Goal: Information Seeking & Learning: Learn about a topic

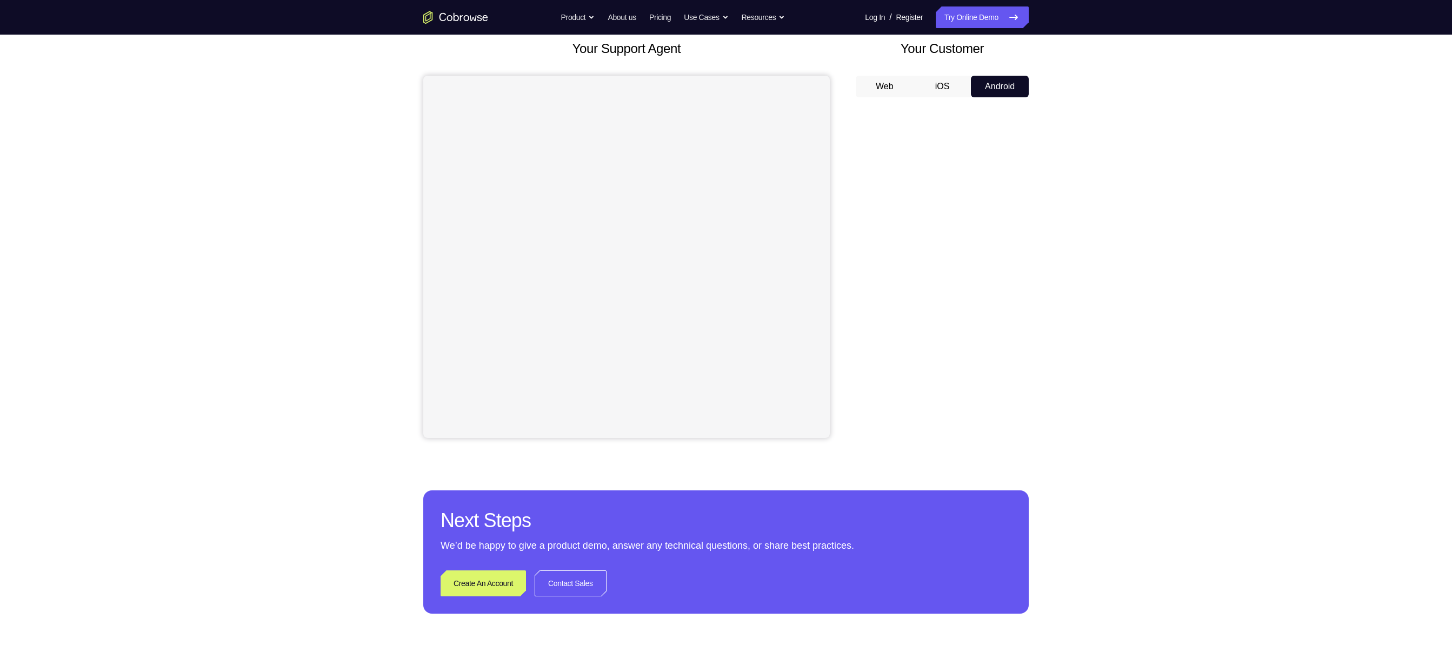
scroll to position [64, 0]
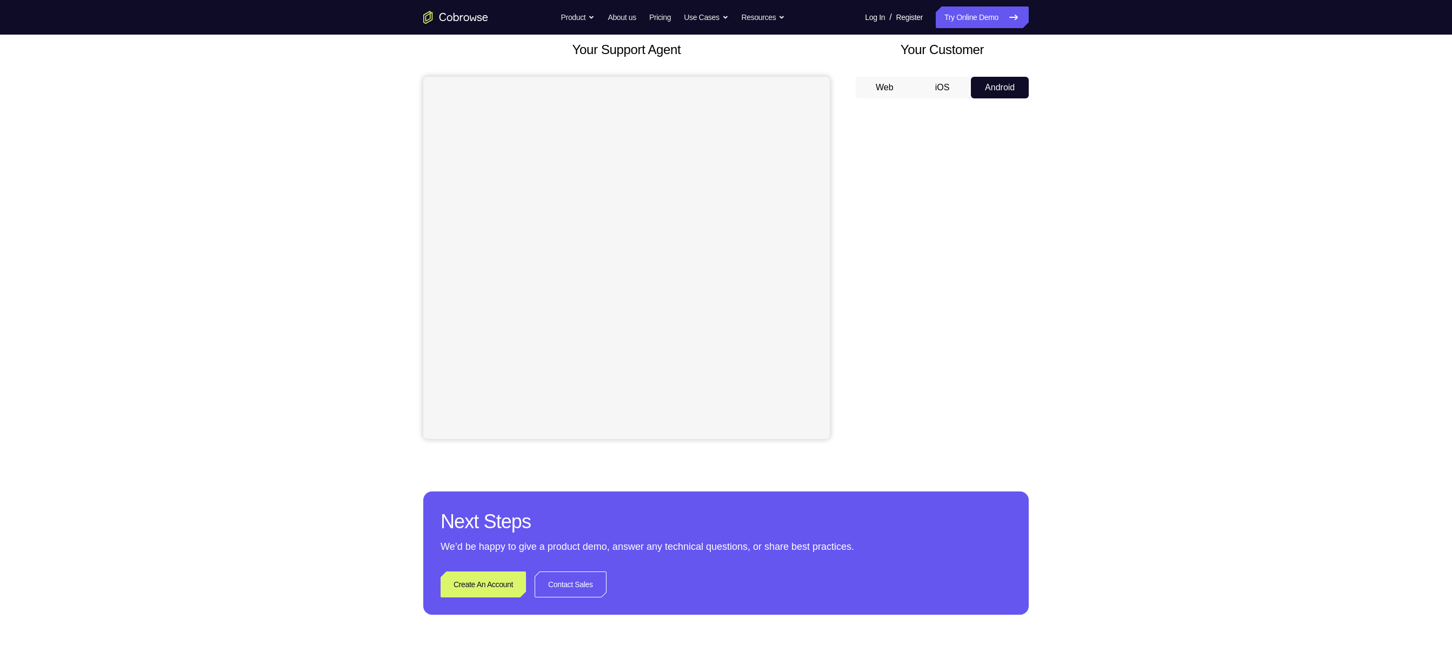
click at [952, 87] on button "iOS" at bounding box center [943, 88] width 58 height 22
click at [982, 89] on button "Android" at bounding box center [1000, 88] width 58 height 22
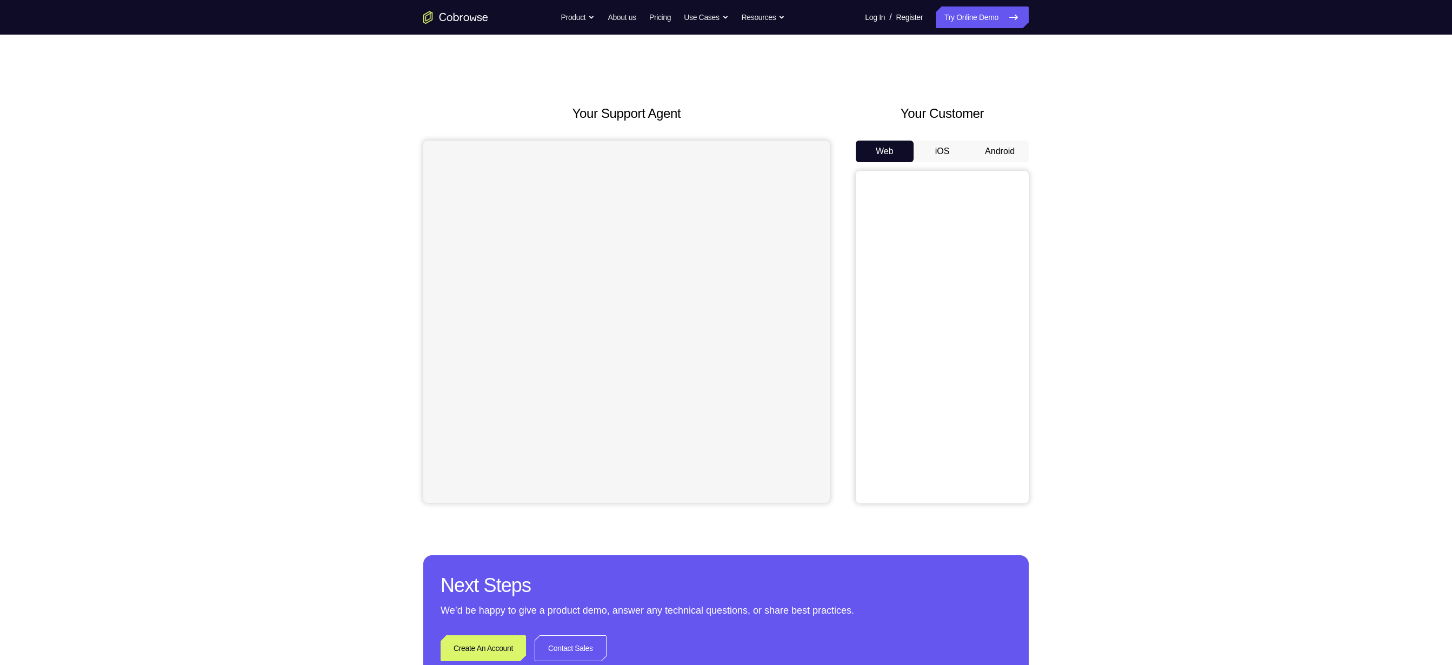
click at [988, 147] on button "Android" at bounding box center [1000, 152] width 58 height 22
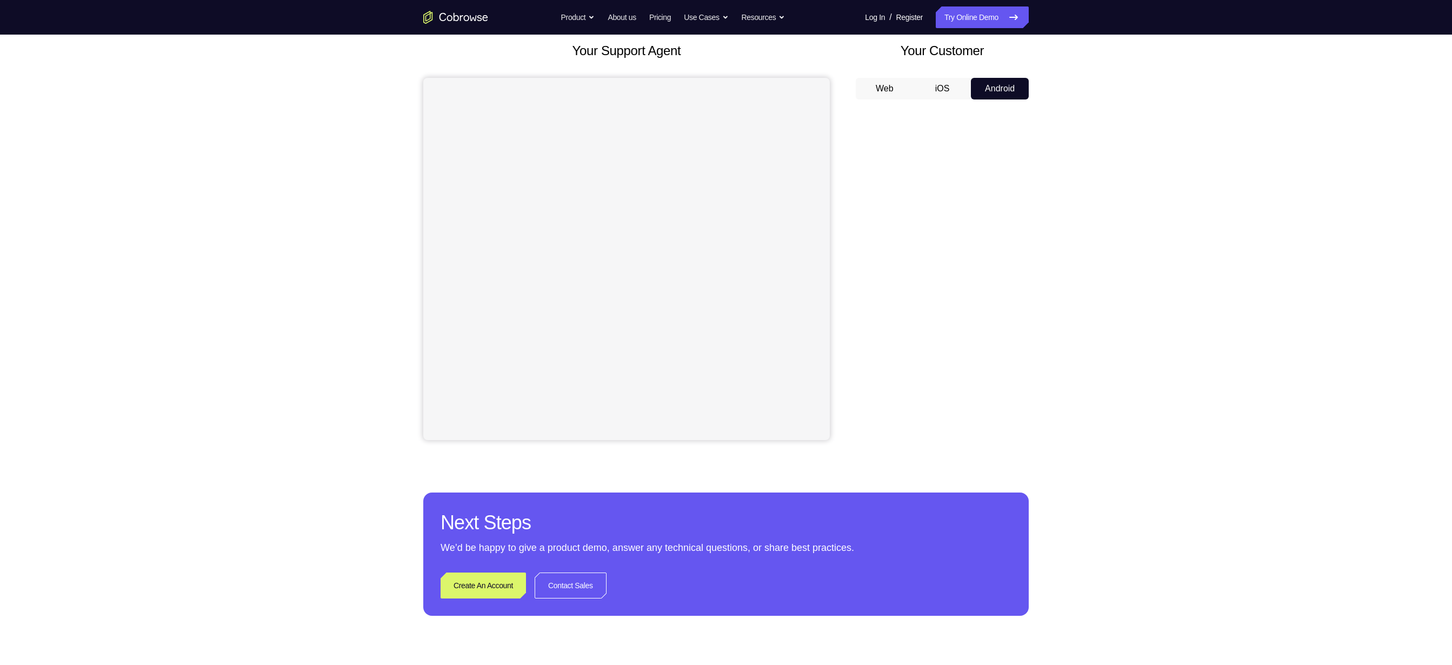
scroll to position [64, 0]
